Goal: Task Accomplishment & Management: Manage account settings

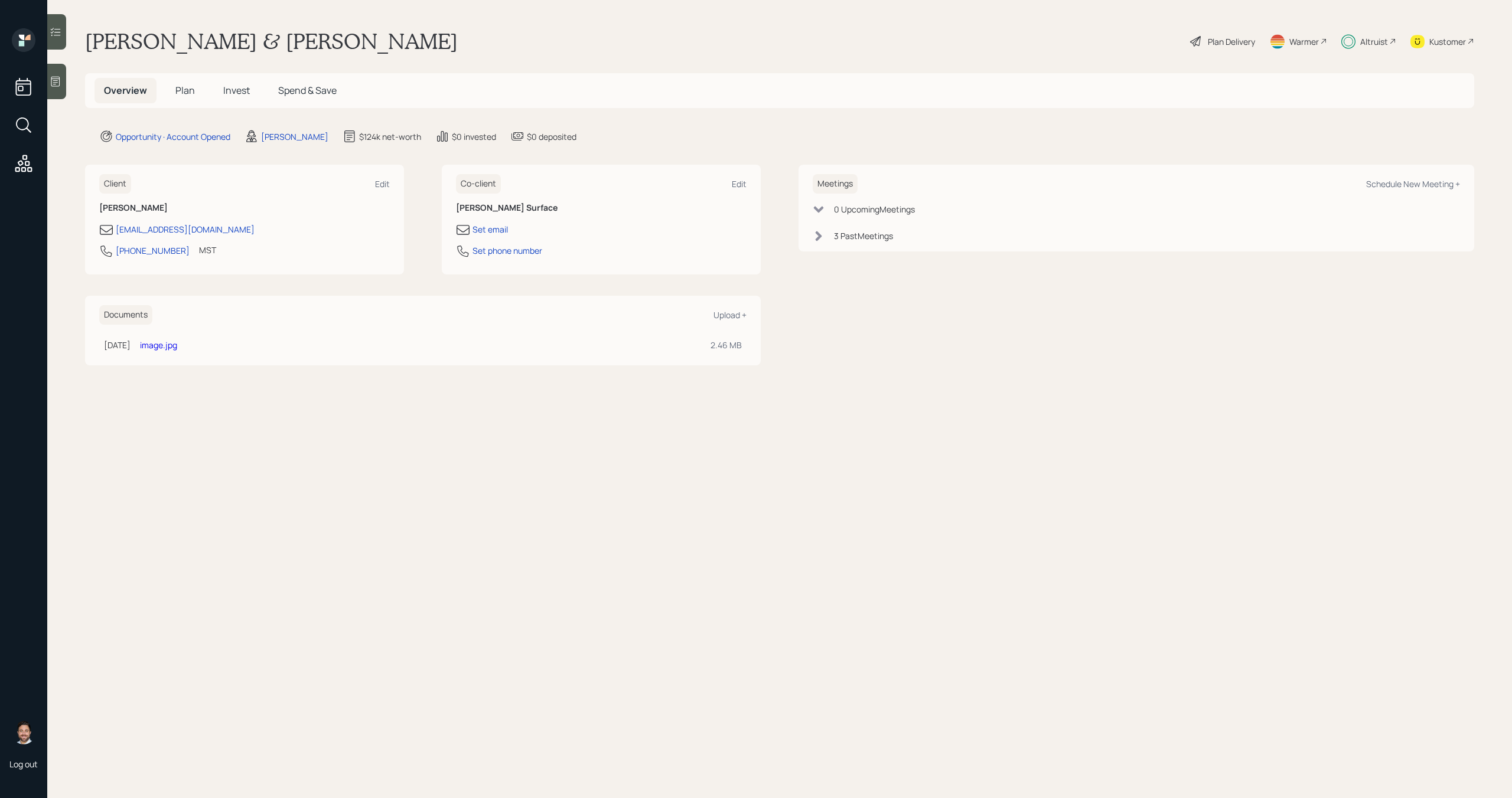
click at [231, 84] on span "Invest" at bounding box center [236, 90] width 26 height 13
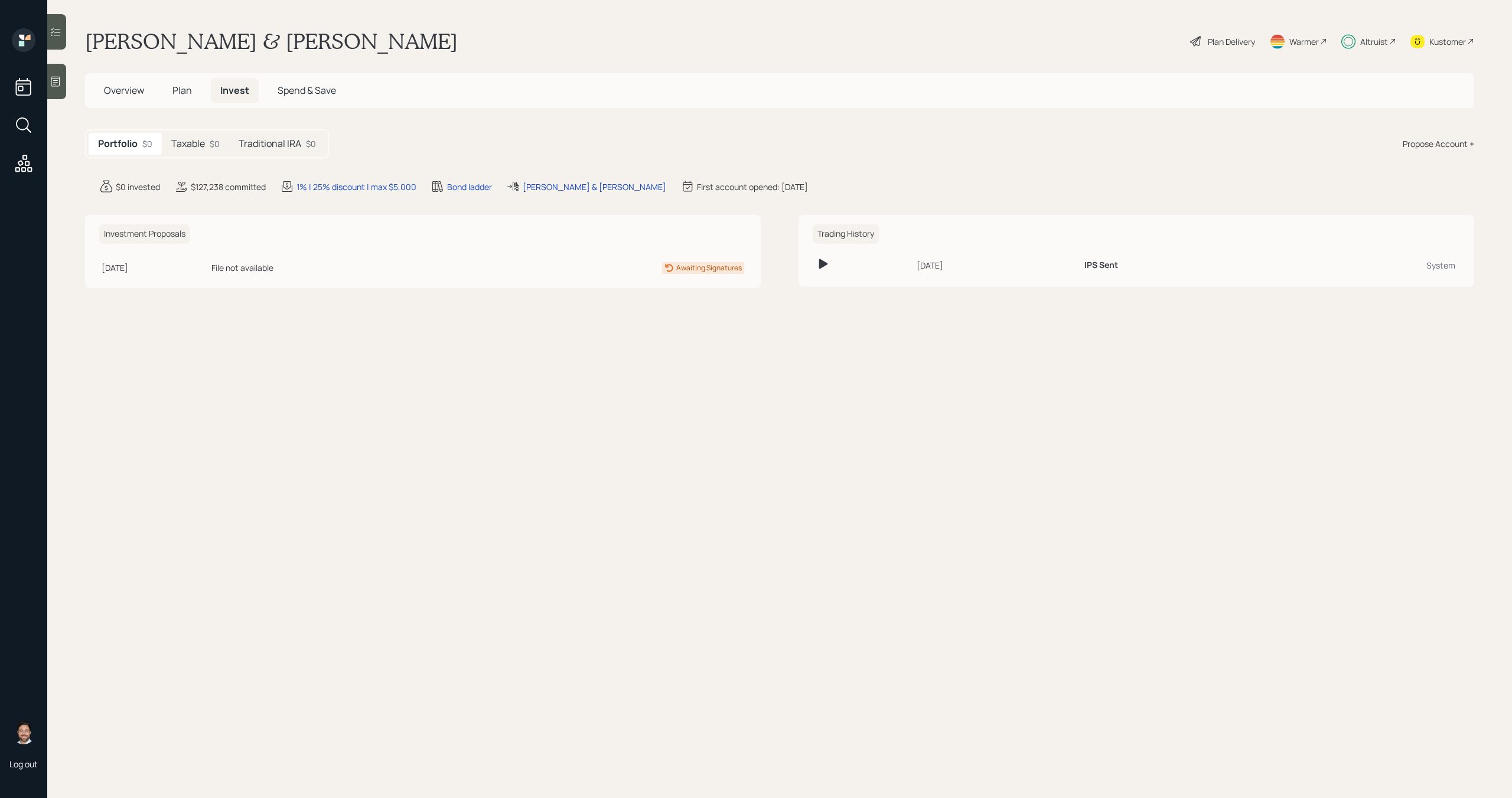
click at [201, 148] on h5 "Taxable" at bounding box center [188, 144] width 34 height 11
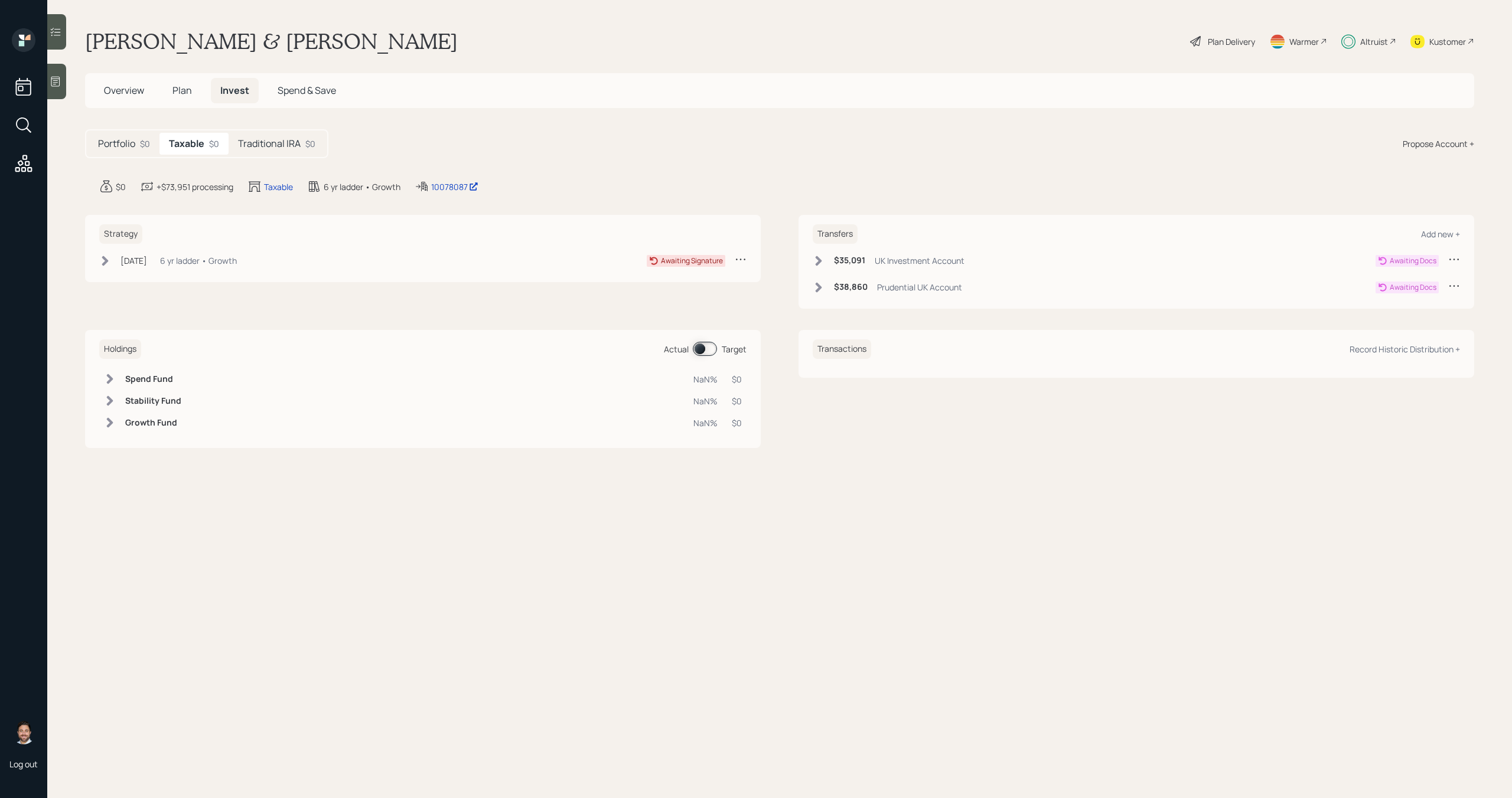
click at [1450, 260] on icon at bounding box center [1454, 259] width 12 height 12
click at [1422, 292] on div "Cancel Transfer" at bounding box center [1417, 293] width 85 height 11
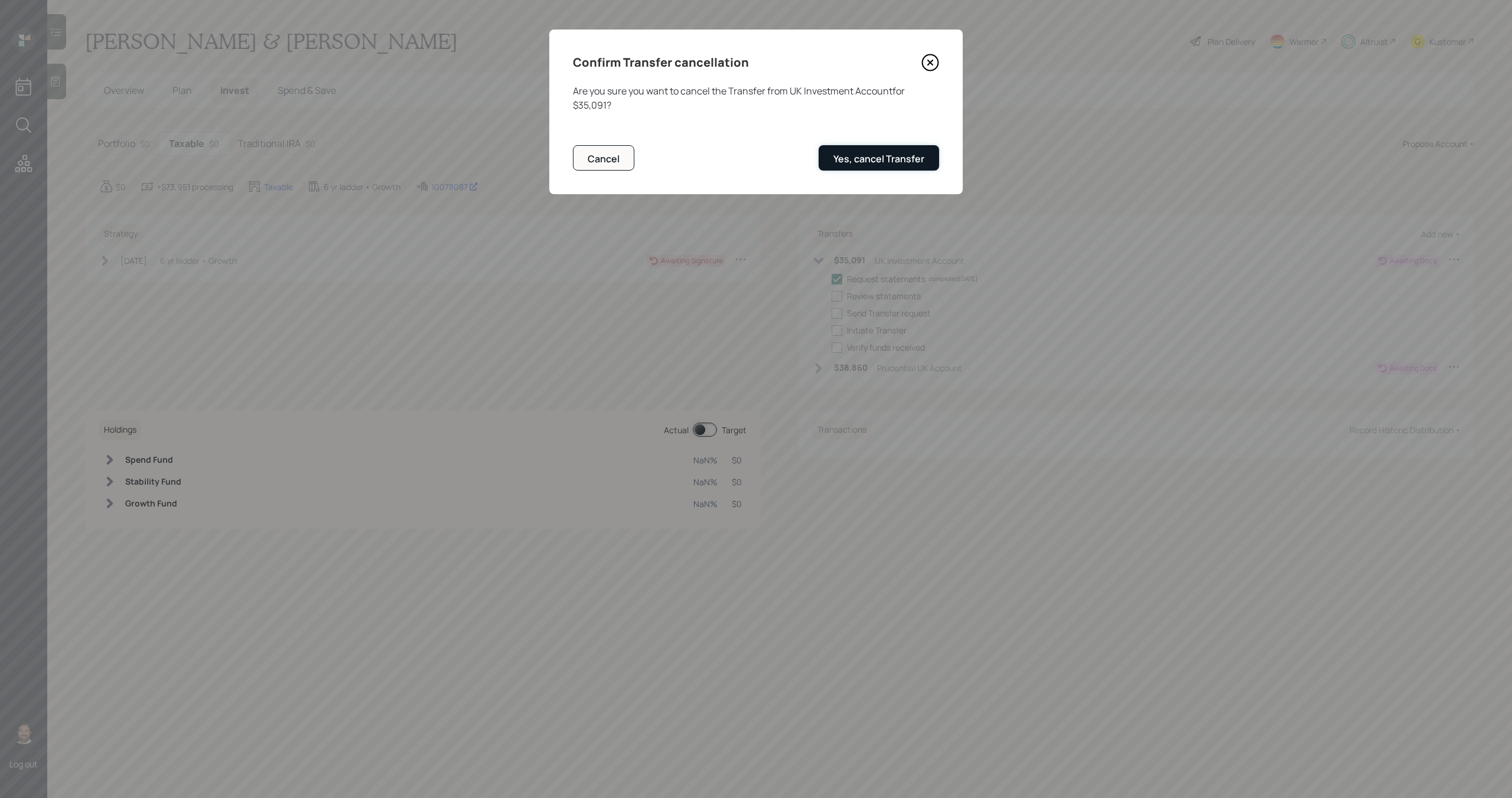
click at [913, 162] on div "Yes, cancel Transfer" at bounding box center [879, 159] width 91 height 13
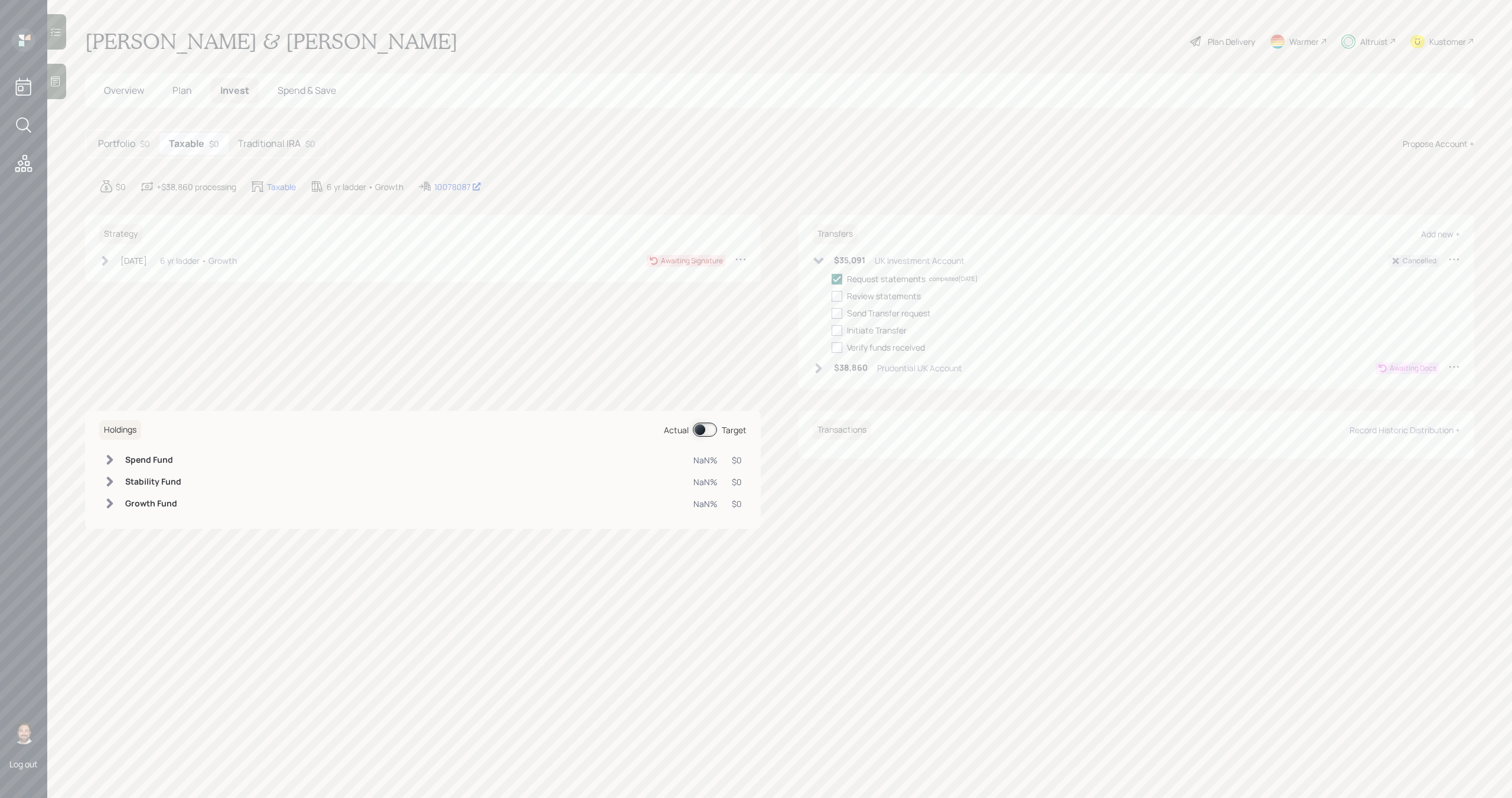
click at [1459, 368] on icon at bounding box center [1454, 366] width 12 height 12
click at [1419, 405] on div "Cancel Transfer" at bounding box center [1417, 401] width 85 height 11
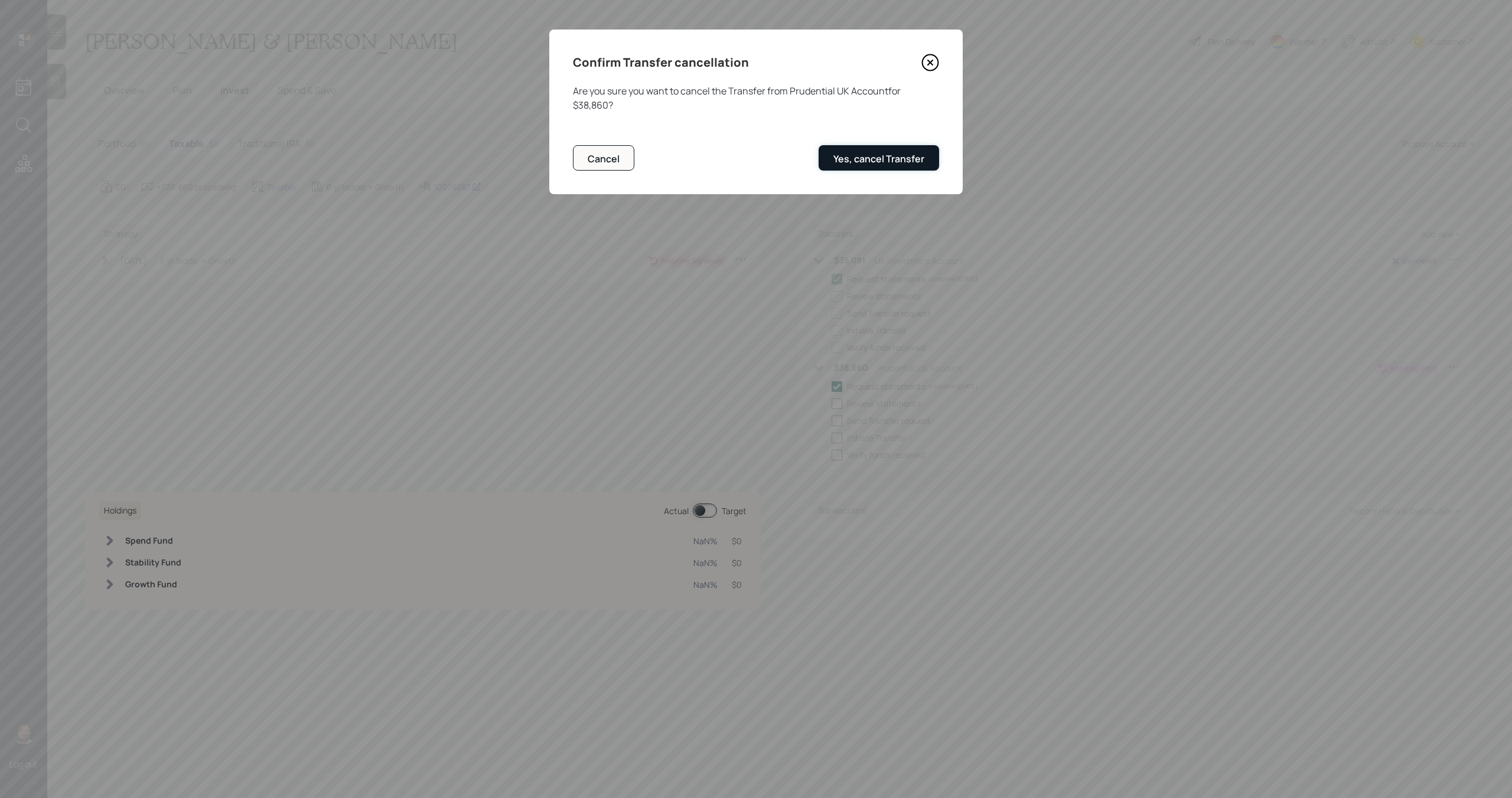
click at [918, 155] on div "Yes, cancel Transfer" at bounding box center [879, 159] width 91 height 13
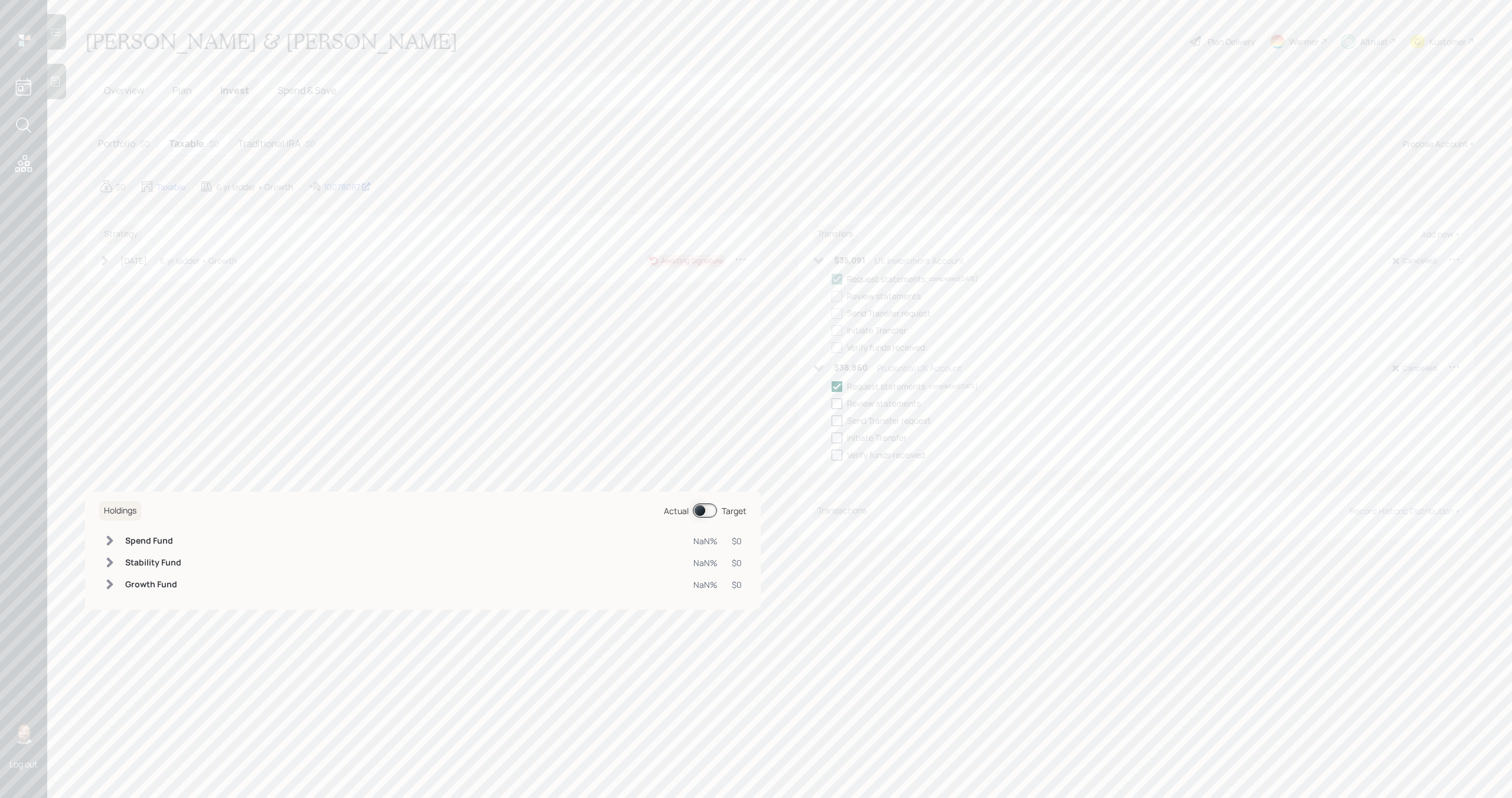
click at [268, 144] on h5 "Traditional IRA" at bounding box center [269, 144] width 62 height 11
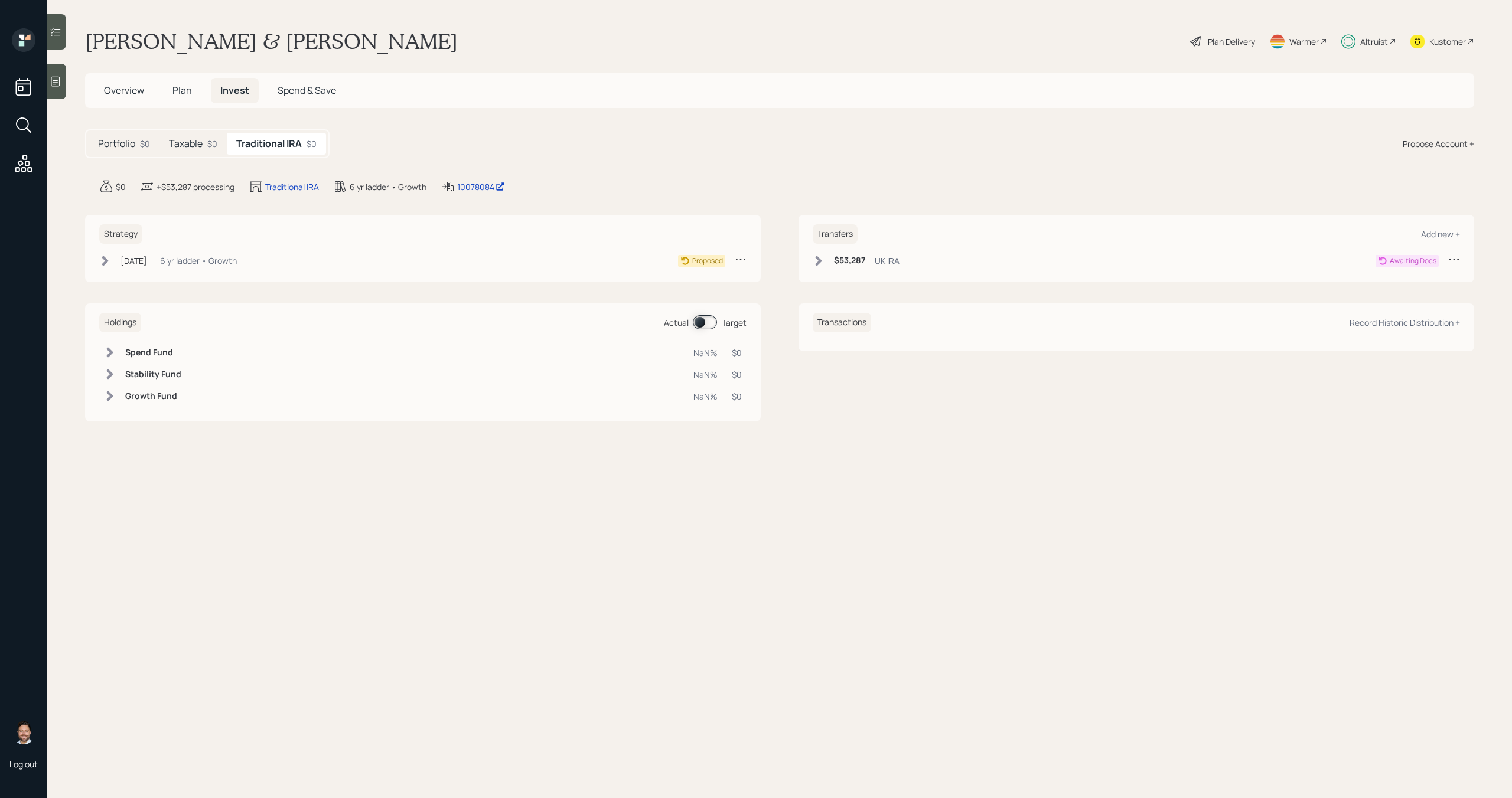
click at [1457, 260] on icon at bounding box center [1454, 259] width 12 height 12
click at [1413, 293] on div "Cancel Transfer" at bounding box center [1417, 293] width 85 height 11
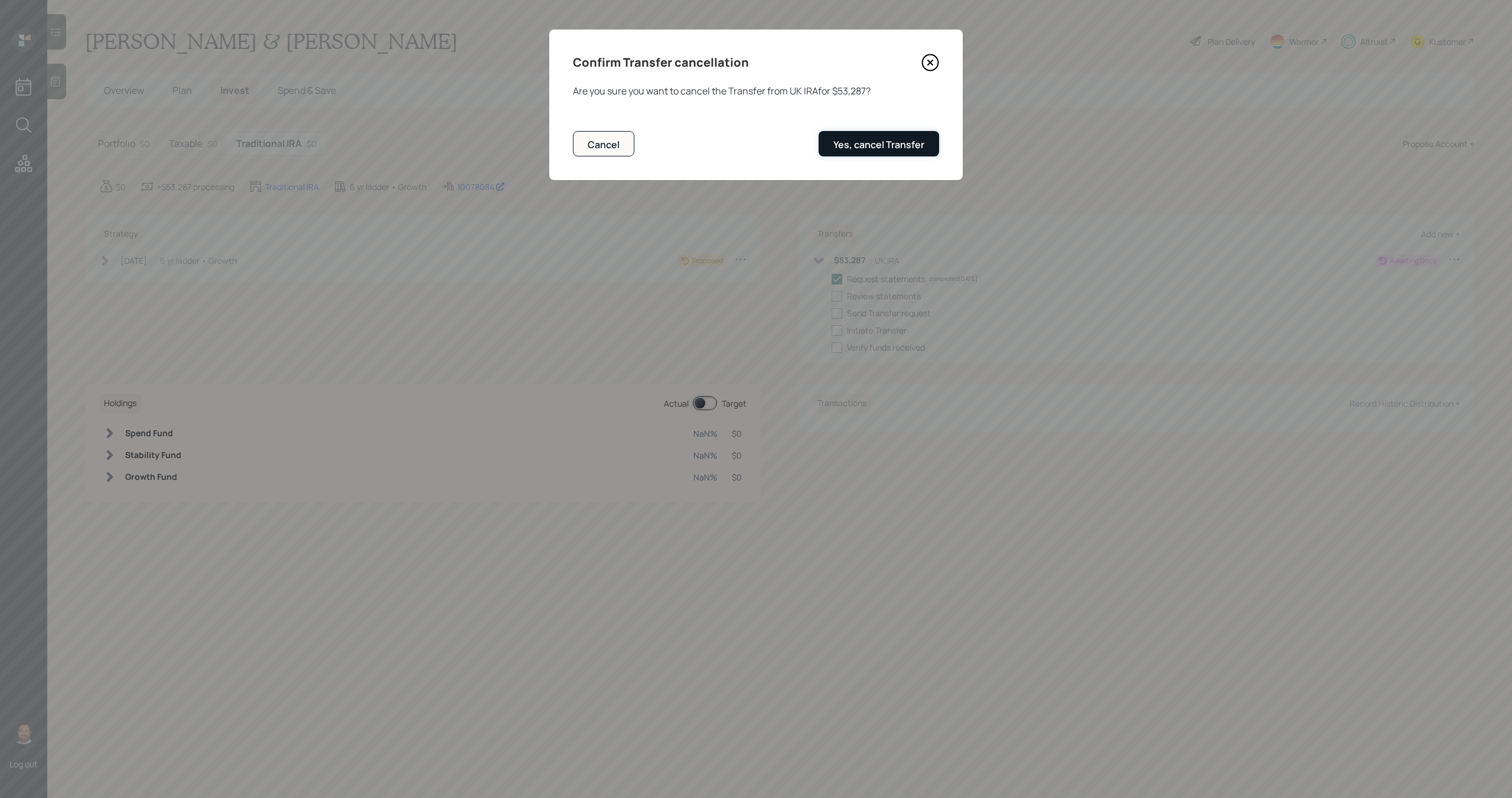
click at [902, 137] on button "Yes, cancel Transfer" at bounding box center [878, 144] width 121 height 26
